Goal: Information Seeking & Learning: Learn about a topic

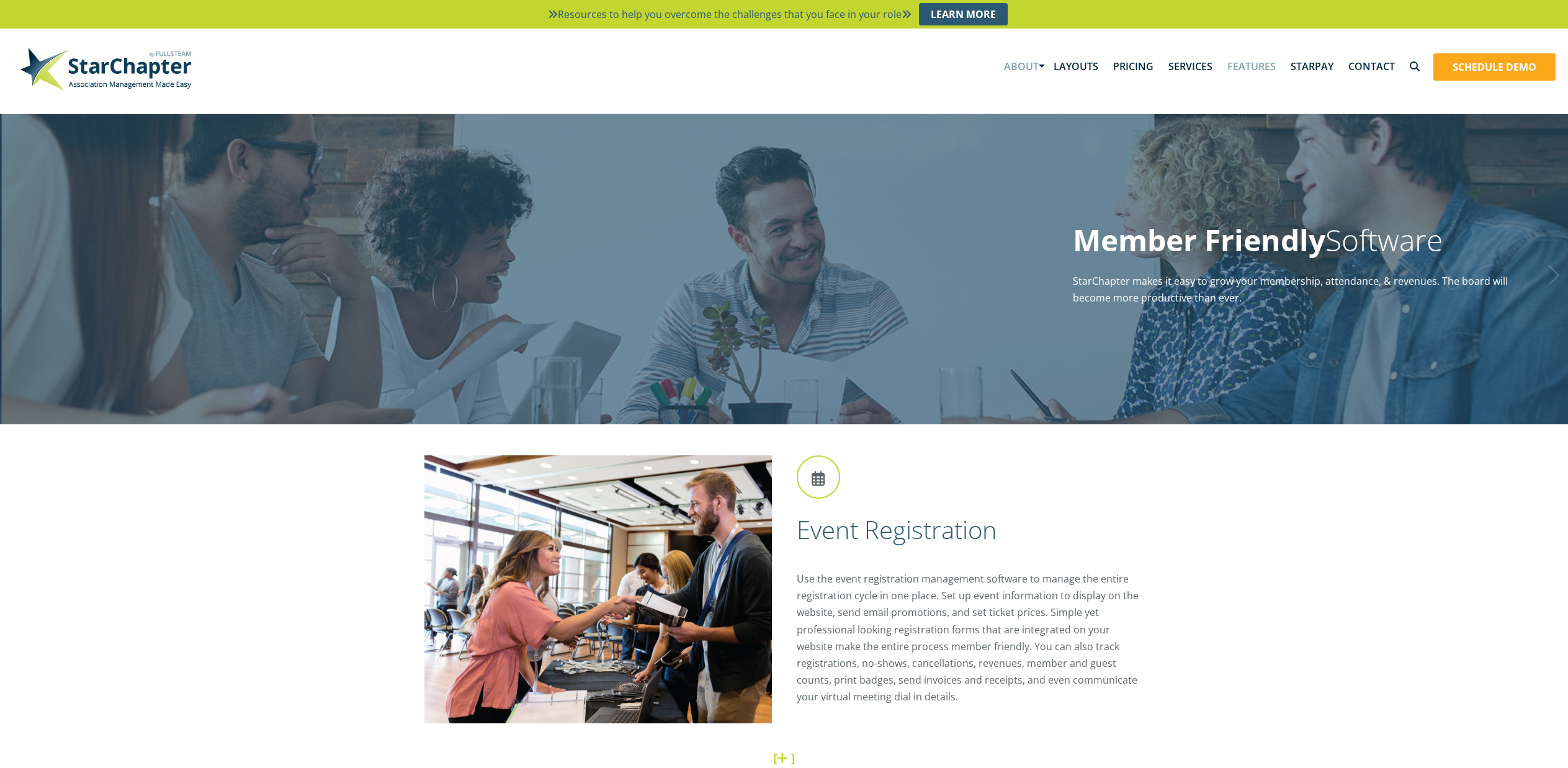
click at [1038, 66] on link "About" at bounding box center [1021, 66] width 50 height 38
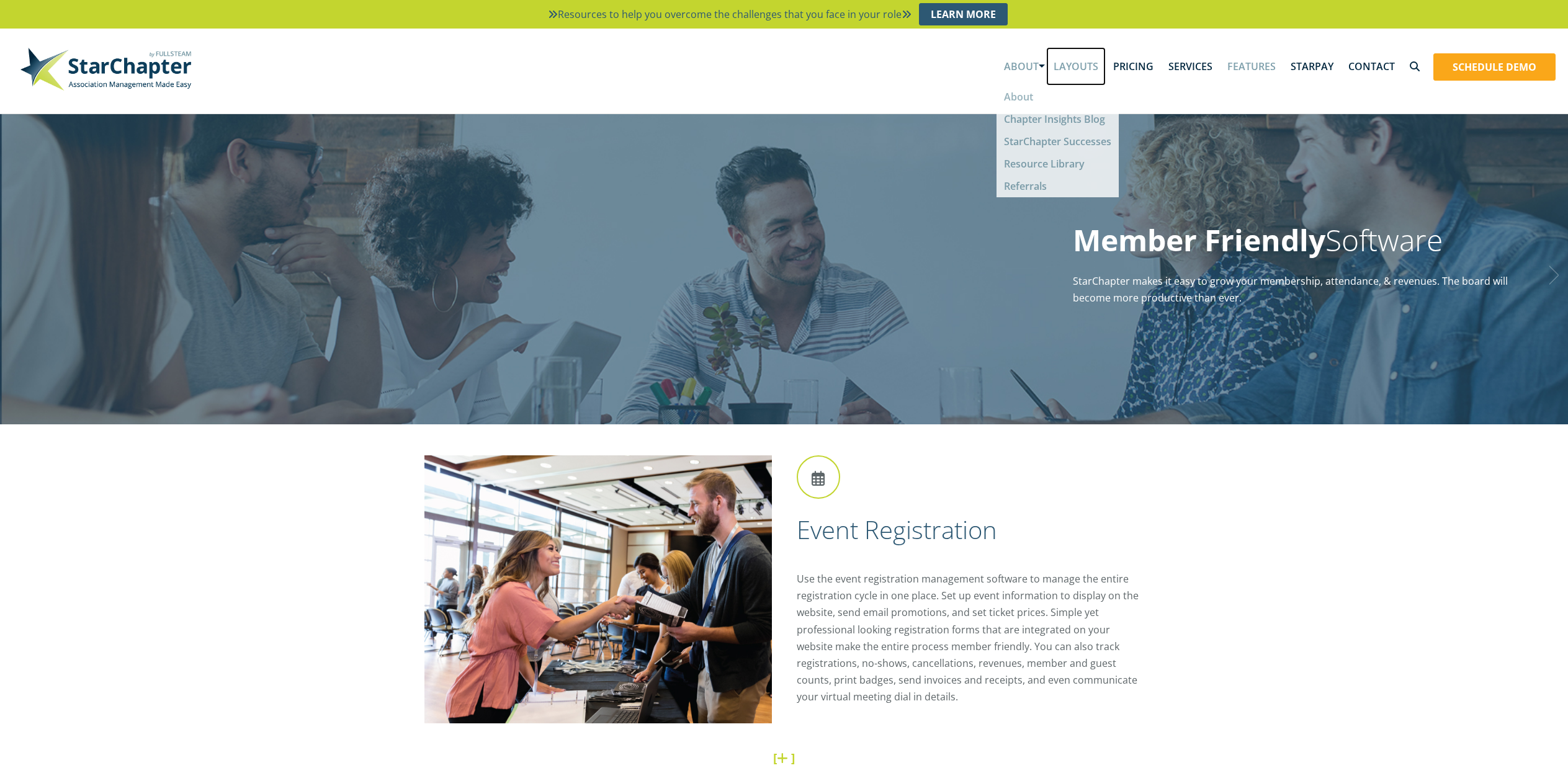
click at [1078, 63] on link "Layouts" at bounding box center [1076, 66] width 60 height 38
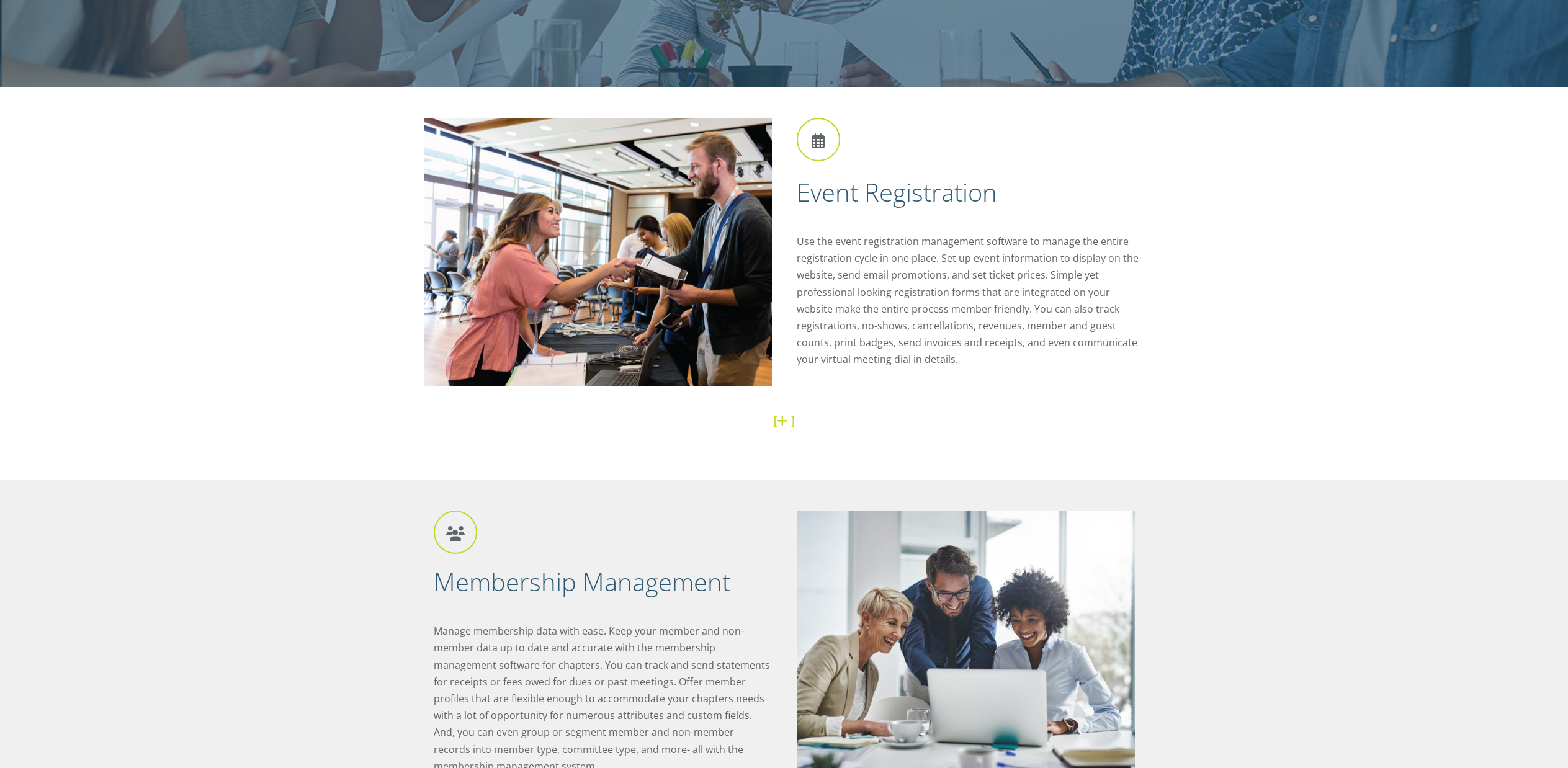
scroll to position [372, 0]
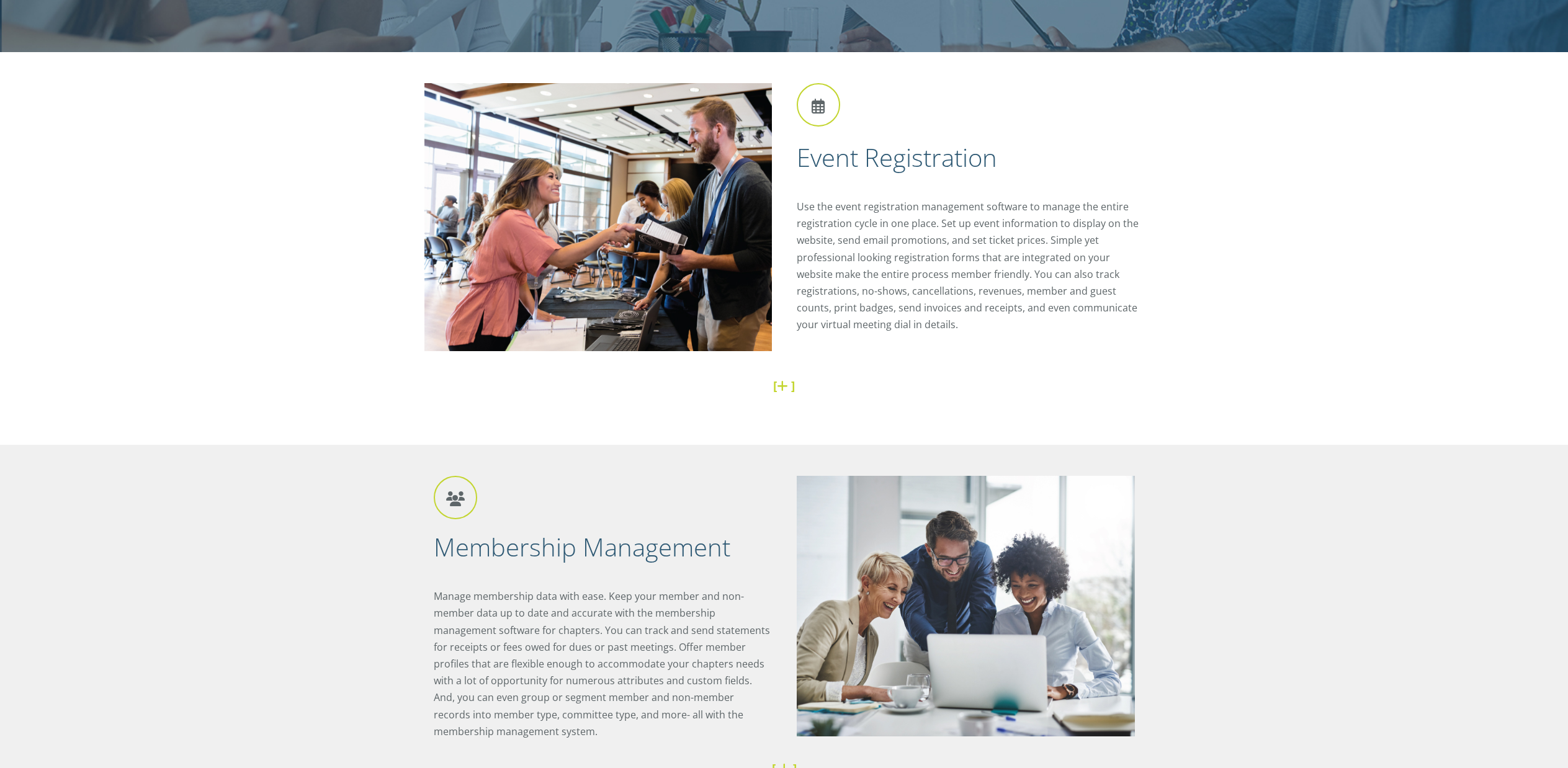
click at [780, 388] on link at bounding box center [784, 386] width 14 height 17
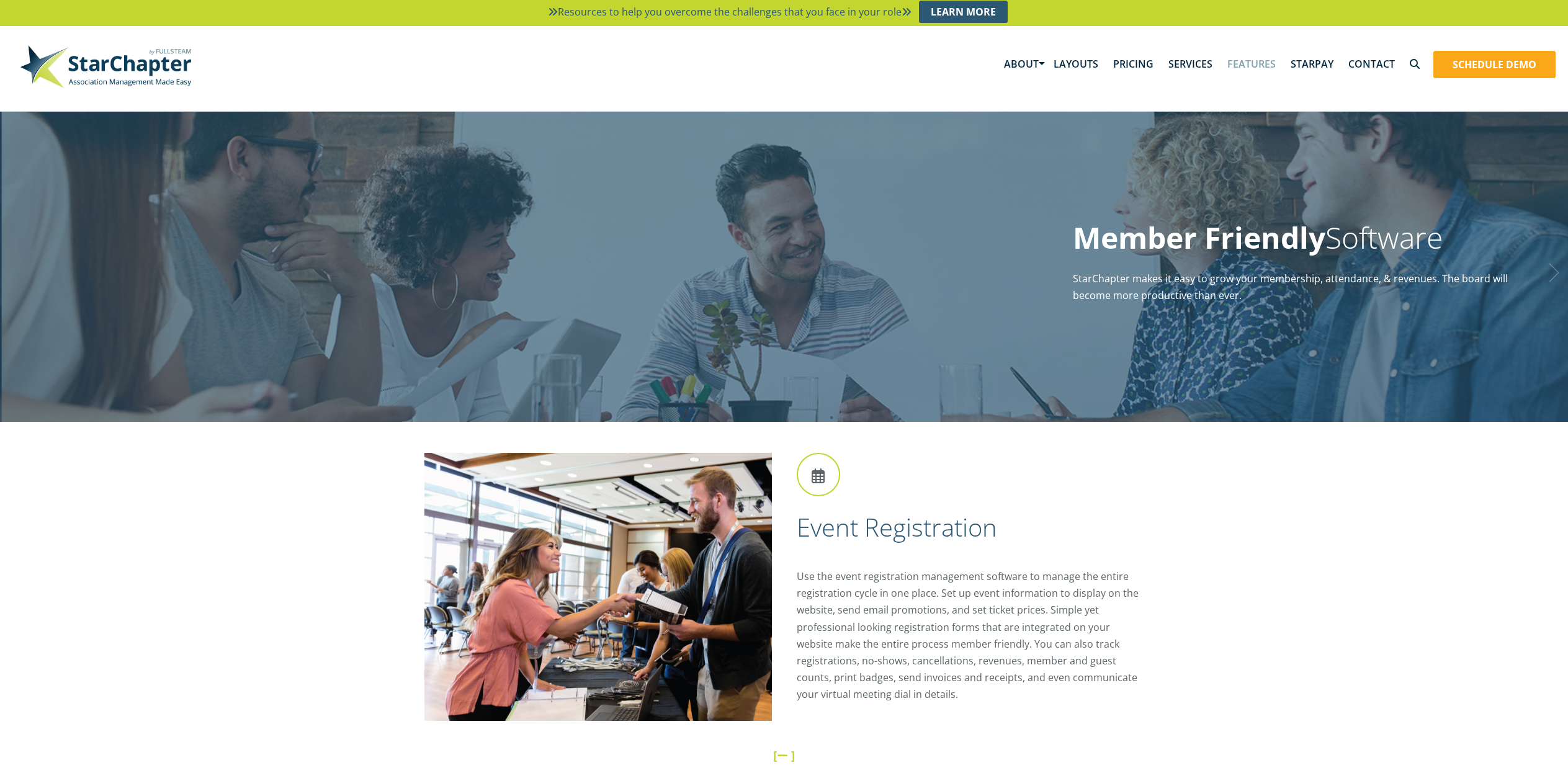
scroll to position [0, 0]
